Goal: Find specific page/section: Find specific page/section

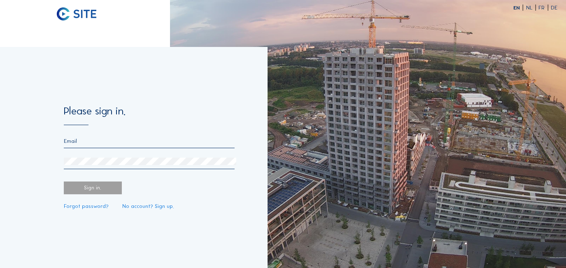
type input "[EMAIL_ADDRESS][DOMAIN_NAME]"
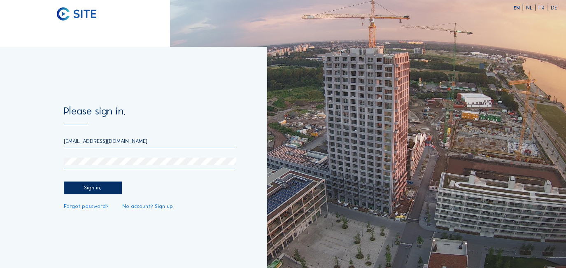
click at [100, 187] on div "Sign in." at bounding box center [93, 188] width 58 height 13
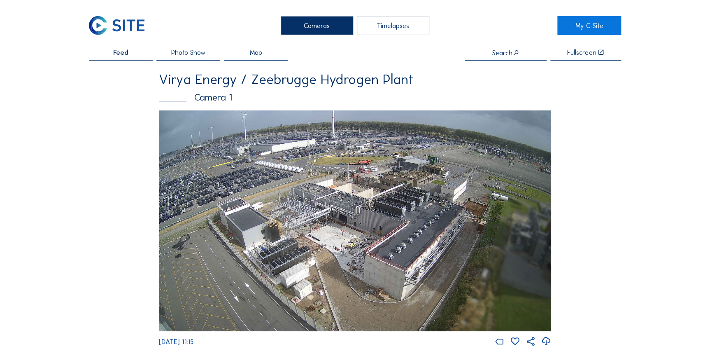
click at [285, 154] on img at bounding box center [355, 220] width 393 height 221
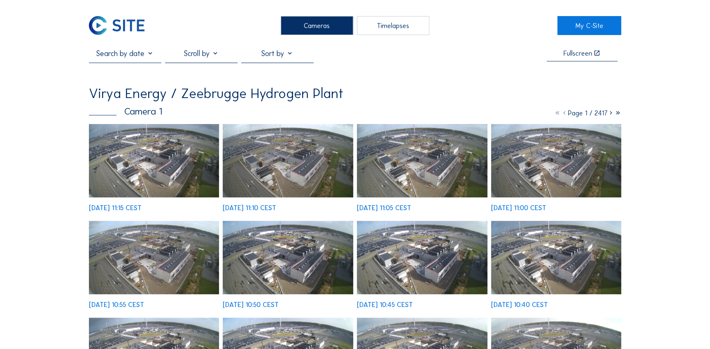
click at [143, 176] on img at bounding box center [154, 160] width 131 height 73
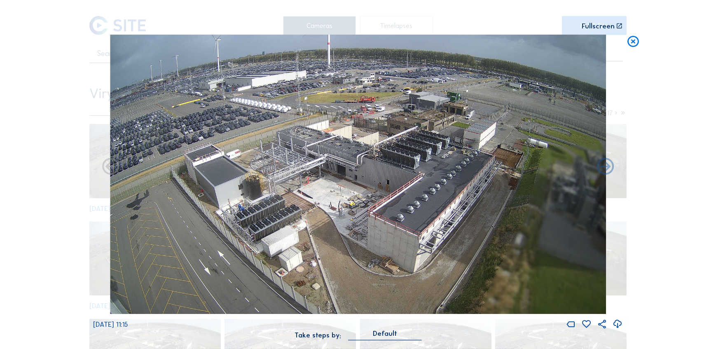
click at [628, 45] on icon at bounding box center [633, 42] width 14 height 14
